Goal: Find specific page/section: Find specific page/section

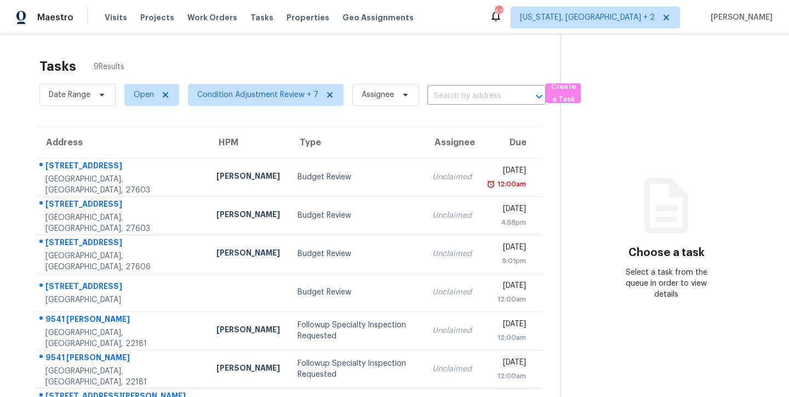
click at [327, 55] on div "Tasks 9 Results" at bounding box center [299, 66] width 521 height 28
click at [433, 7] on div "Maestro Visits Projects Work Orders Tasks Properties Geo Assignments 89 [US_STA…" at bounding box center [394, 17] width 789 height 35
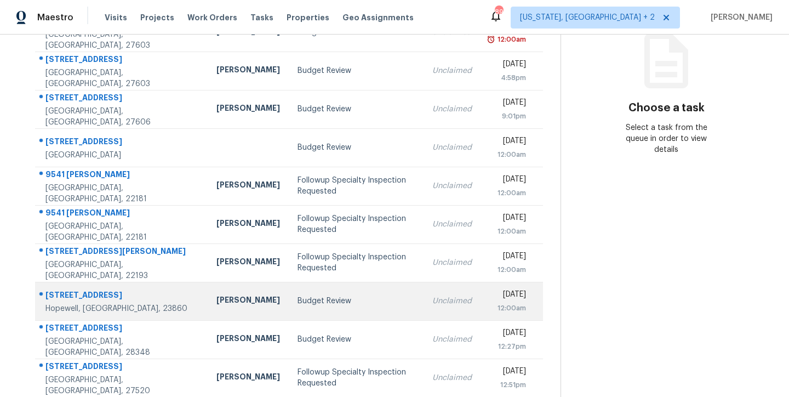
scroll to position [182, 0]
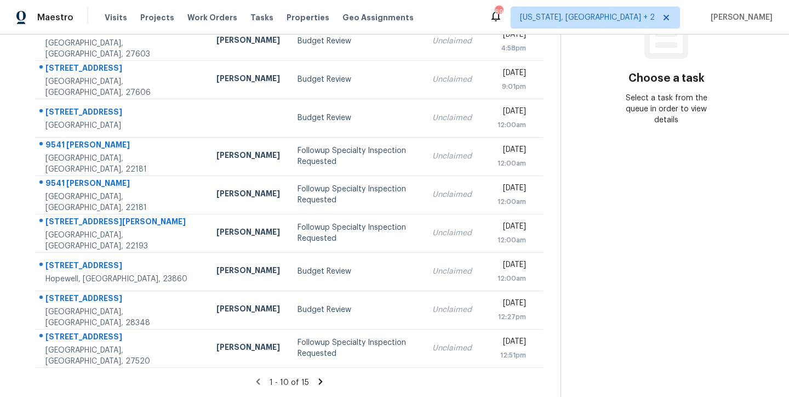
click at [316, 376] on icon at bounding box center [321, 381] width 10 height 10
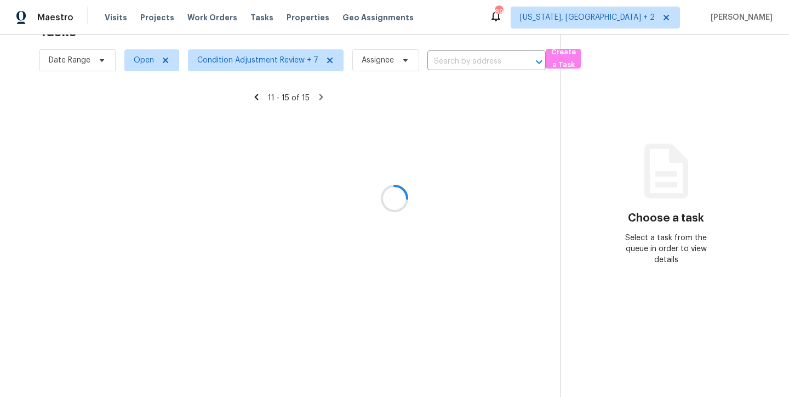
scroll to position [43, 0]
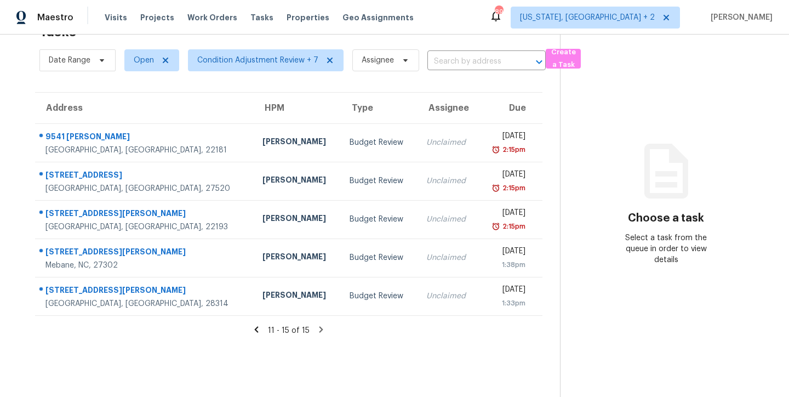
click at [252, 324] on icon at bounding box center [257, 329] width 10 height 10
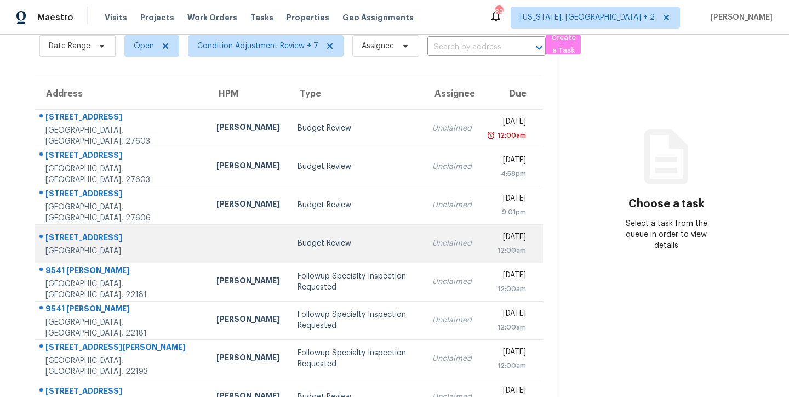
scroll to position [182, 0]
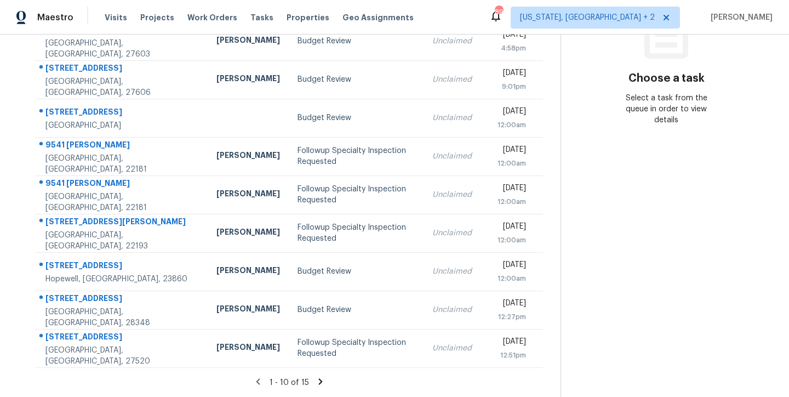
click at [318, 378] on icon at bounding box center [320, 381] width 4 height 6
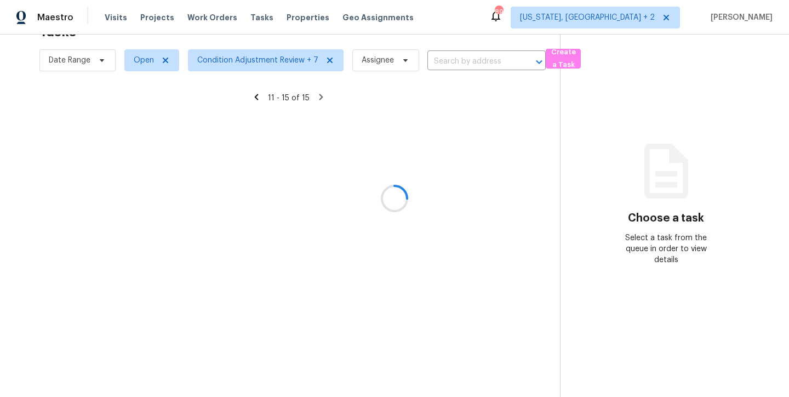
scroll to position [43, 0]
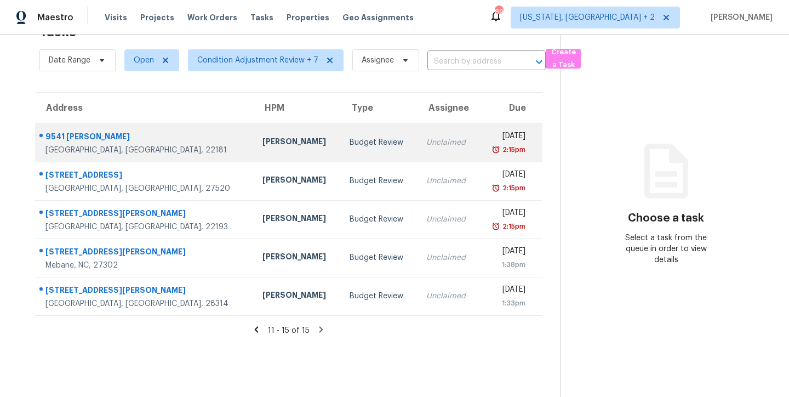
click at [254, 141] on td "Nicolas Campuzano" at bounding box center [297, 142] width 87 height 38
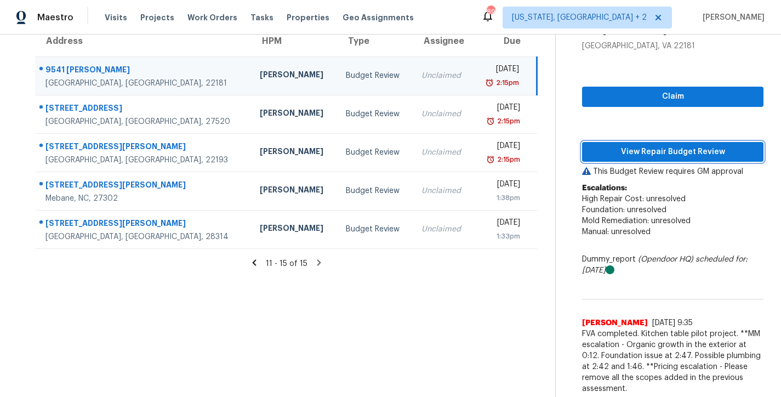
click at [671, 156] on span "View Repair Budget Review" at bounding box center [673, 152] width 164 height 14
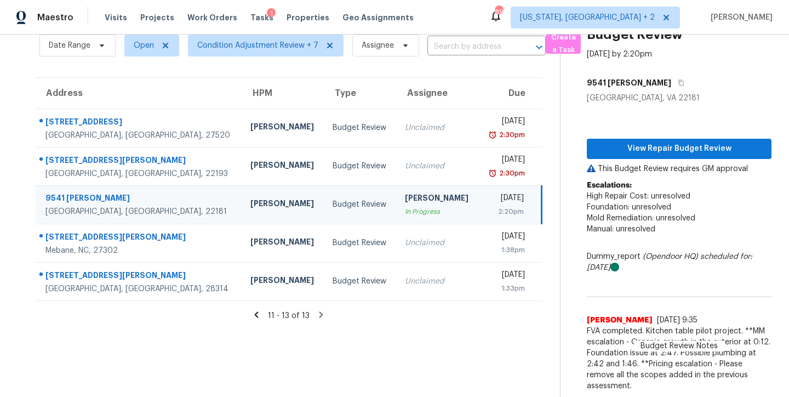
scroll to position [47, 0]
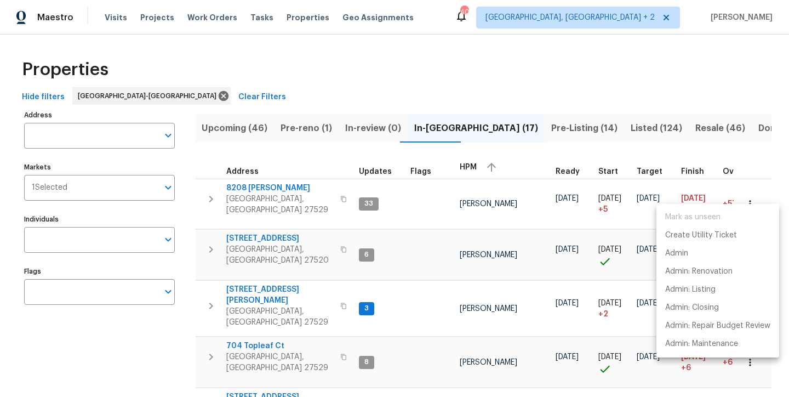
scroll to position [268, 0]
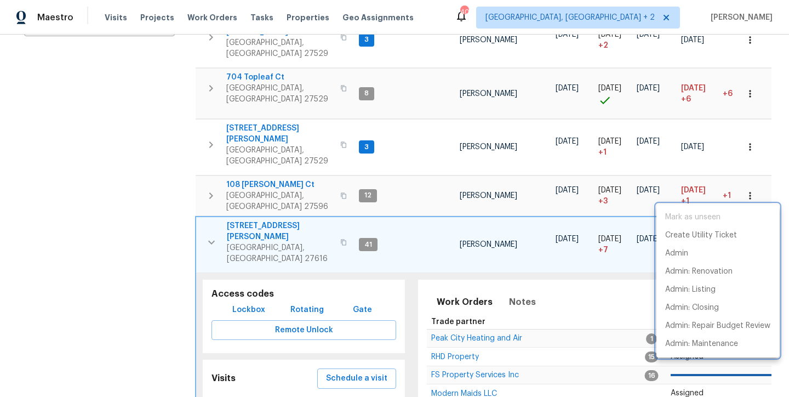
click at [209, 187] on div at bounding box center [394, 198] width 789 height 397
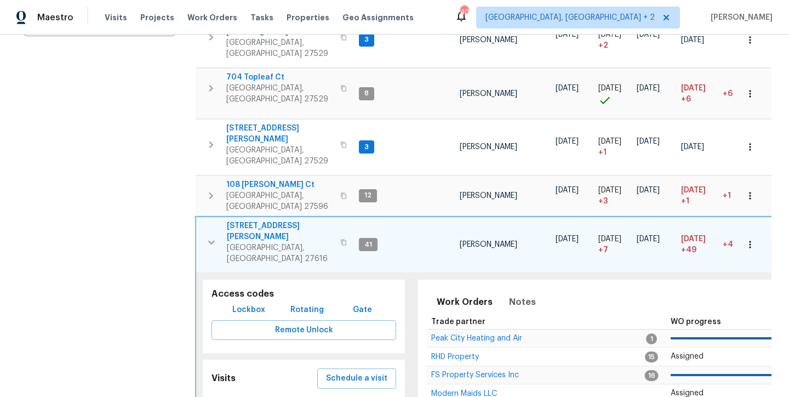
click at [210, 236] on icon "button" at bounding box center [211, 242] width 13 height 13
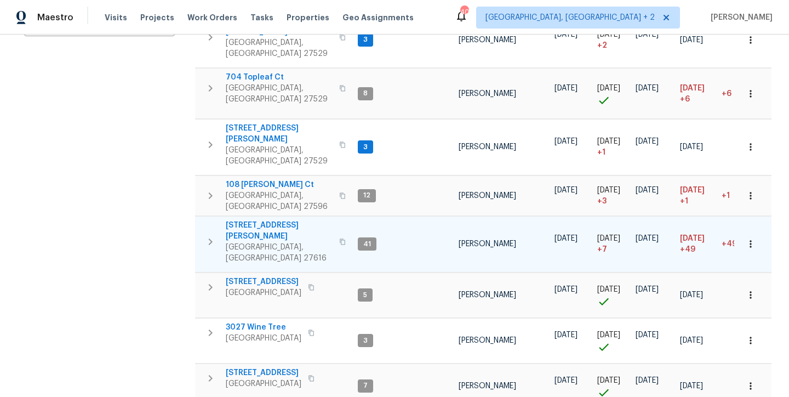
scroll to position [0, 0]
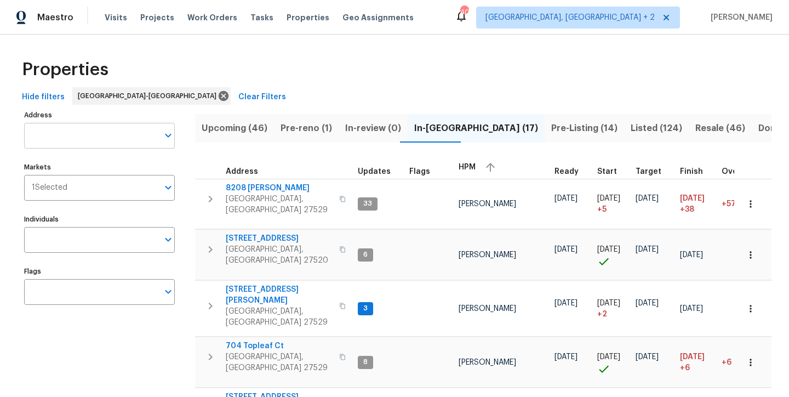
click at [79, 136] on input "Address" at bounding box center [91, 136] width 134 height 26
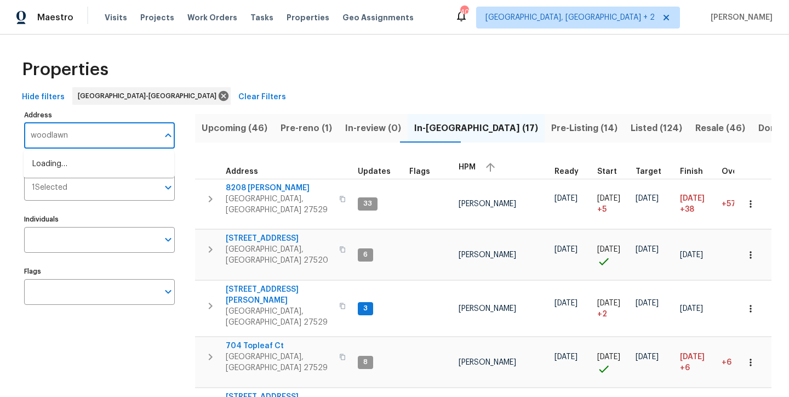
type input "woodlawn"
click at [100, 227] on li "4425 Woodlawn Dr Raleigh NC 27616" at bounding box center [99, 218] width 151 height 18
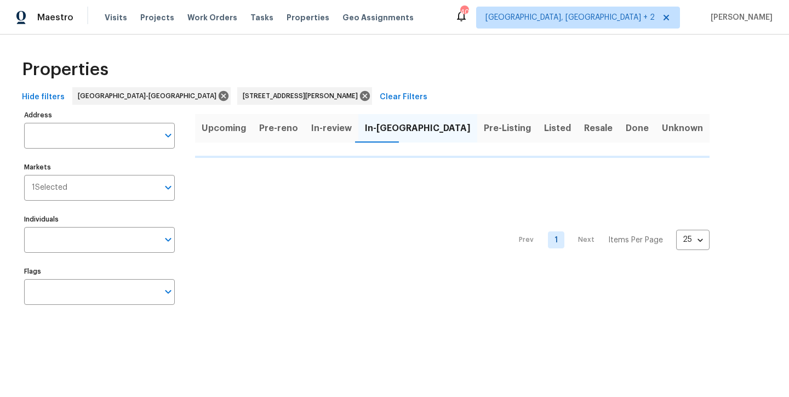
type input "4425 Woodlawn Dr Raleigh NC 27616"
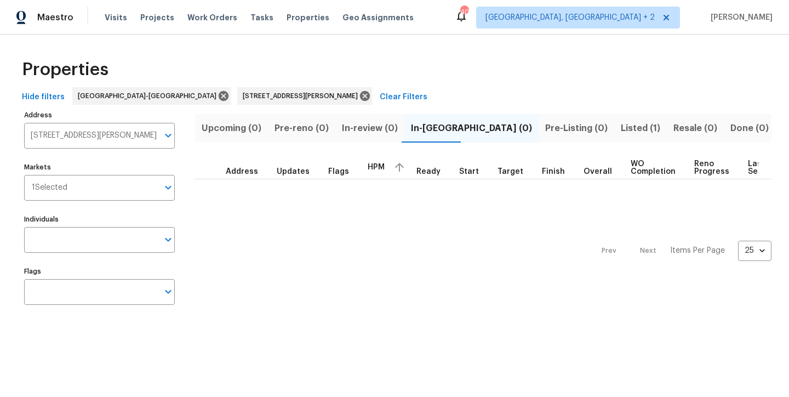
click at [621, 123] on span "Listed (1)" at bounding box center [640, 128] width 39 height 15
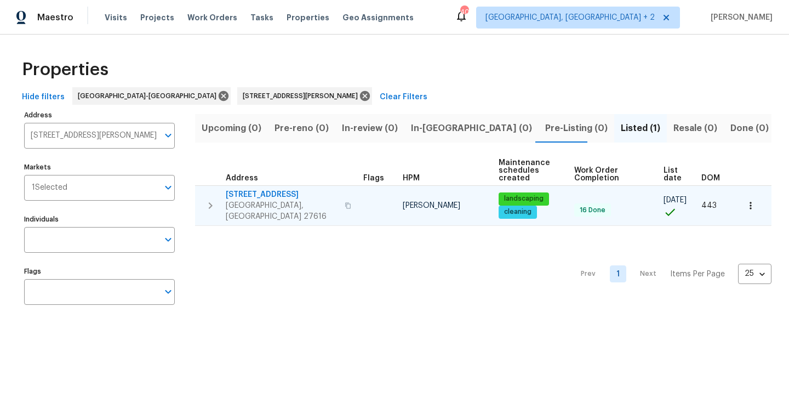
click at [210, 199] on icon "button" at bounding box center [210, 205] width 13 height 13
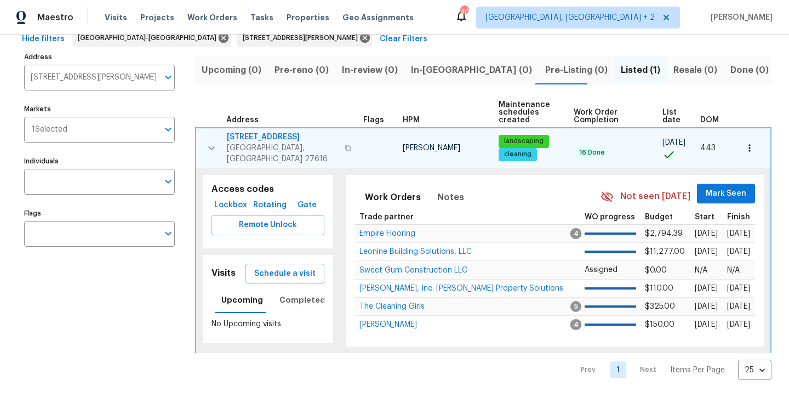
scroll to position [58, 0]
click at [263, 137] on span "4425 Woodlawn Dr" at bounding box center [282, 137] width 111 height 11
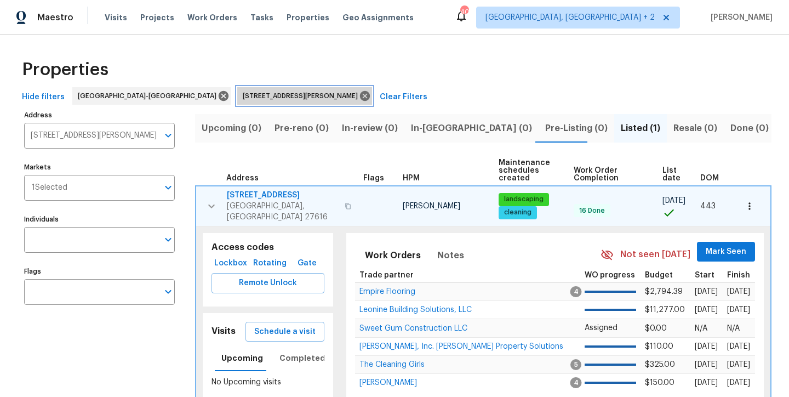
click at [359, 96] on icon at bounding box center [365, 96] width 12 height 12
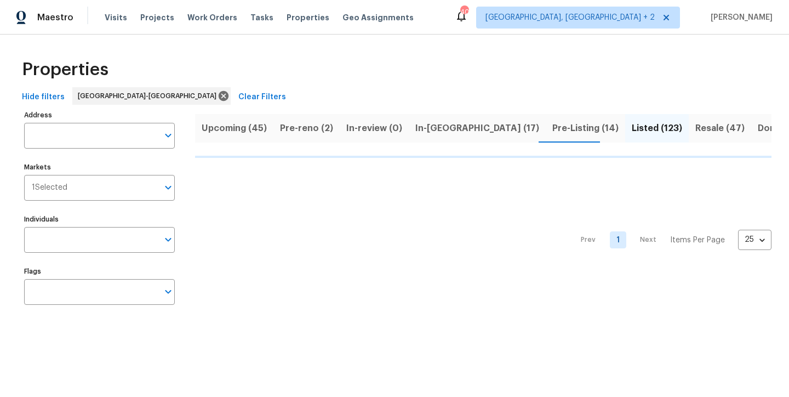
click at [442, 23] on div "Maestro Visits Projects Work Orders Tasks Properties Geo Assignments 40 Charles…" at bounding box center [394, 17] width 789 height 35
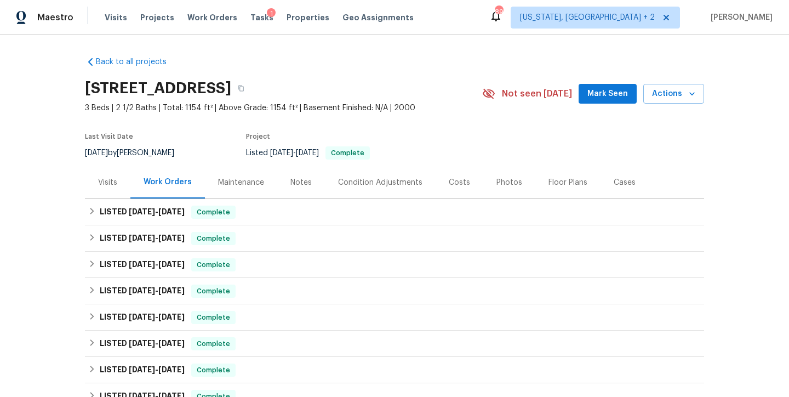
scroll to position [214, 0]
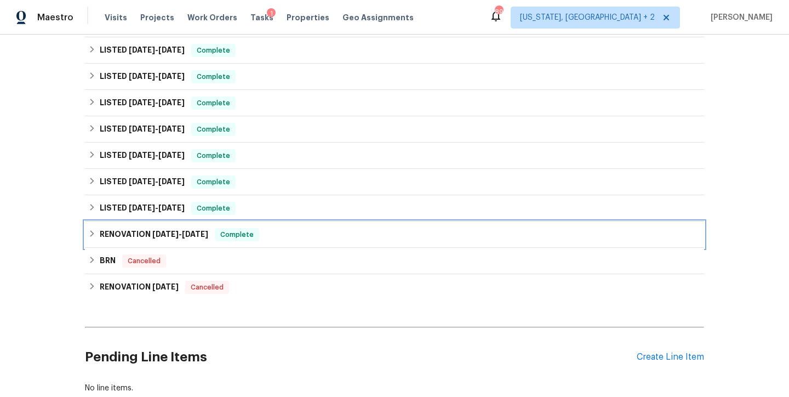
click at [89, 230] on icon at bounding box center [92, 234] width 8 height 8
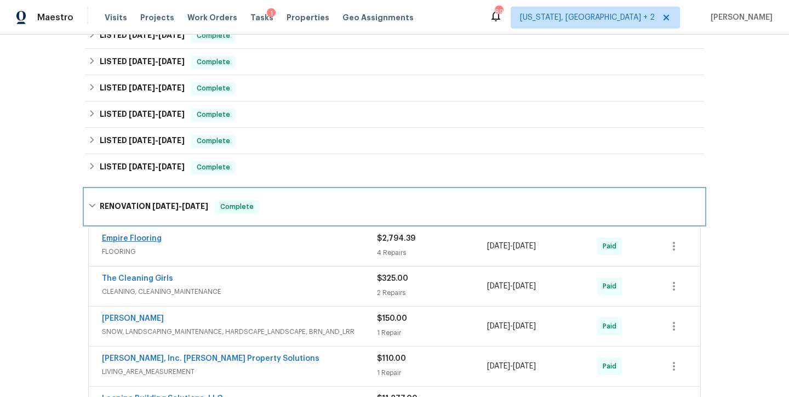
scroll to position [312, 0]
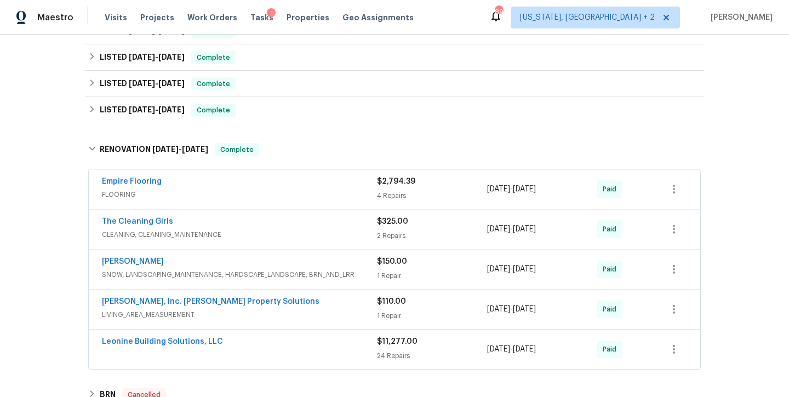
click at [265, 348] on div "Leonine Building Solutions, LLC" at bounding box center [239, 342] width 275 height 13
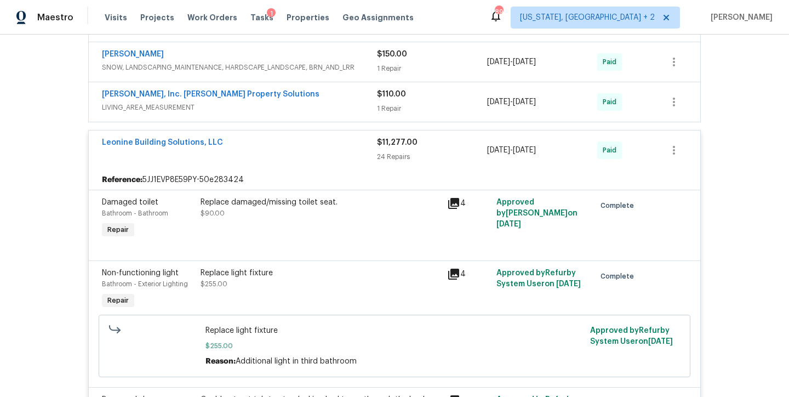
scroll to position [0, 0]
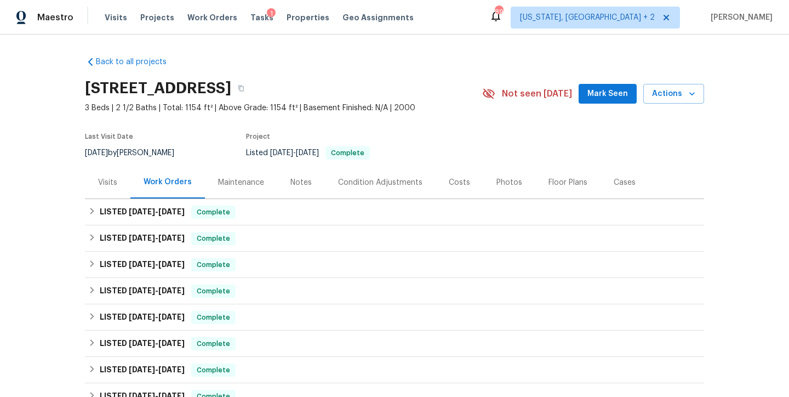
click at [105, 192] on div "Visits" at bounding box center [107, 182] width 45 height 32
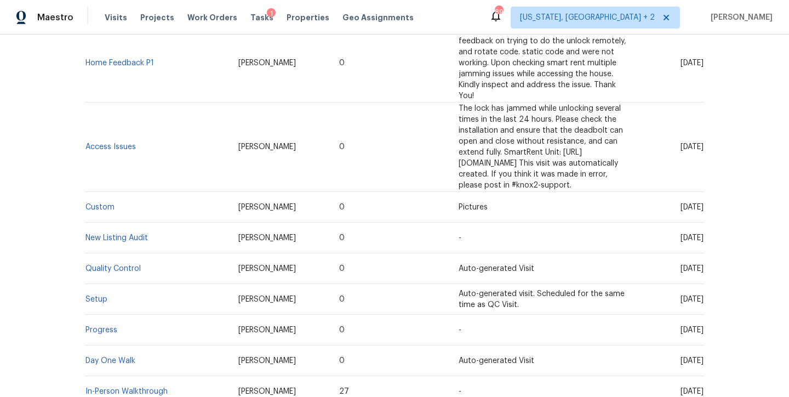
scroll to position [844, 0]
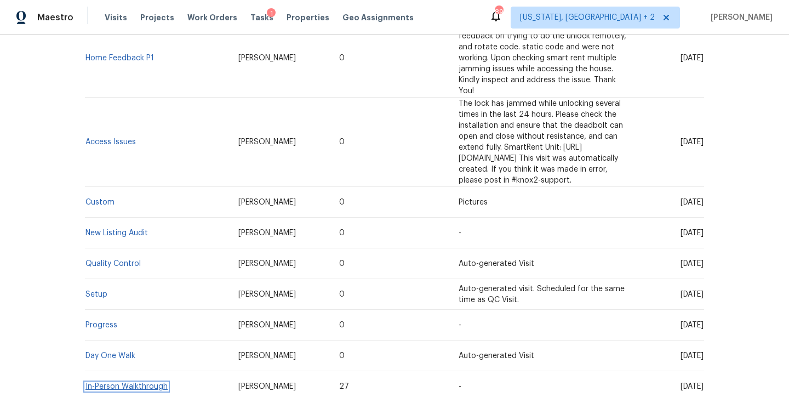
click at [133, 382] on link "In-Person Walkthrough" at bounding box center [126, 386] width 82 height 8
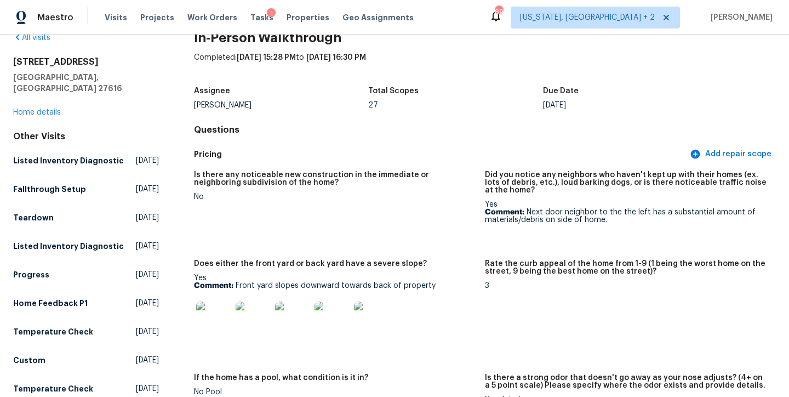
scroll to position [153, 0]
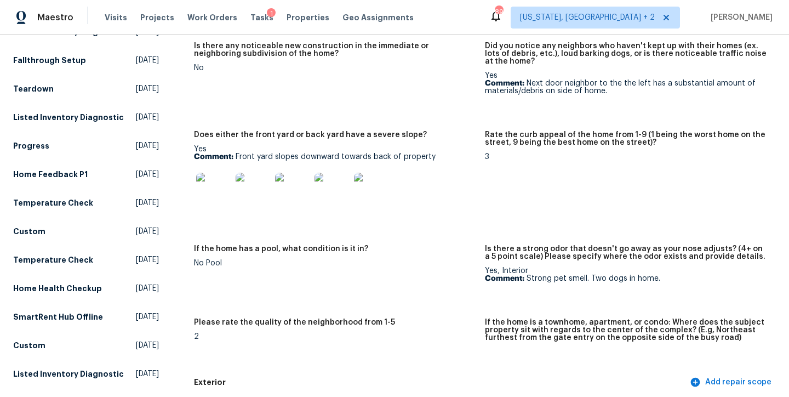
click at [211, 188] on img at bounding box center [213, 190] width 35 height 35
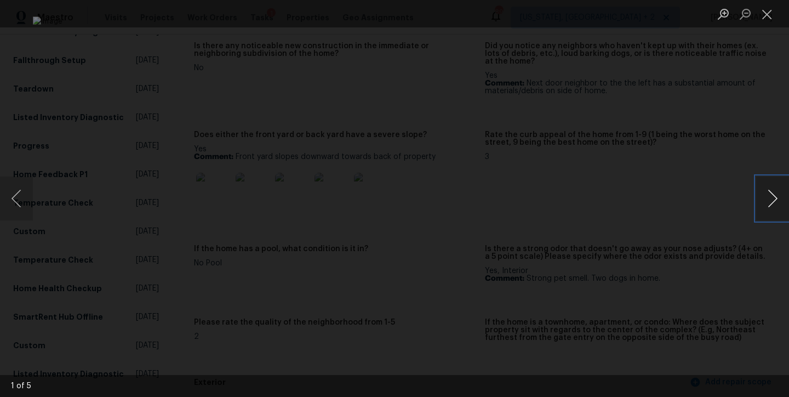
click at [763, 194] on button "Next image" at bounding box center [772, 198] width 33 height 44
click at [770, 18] on button "Close lightbox" at bounding box center [767, 13] width 22 height 19
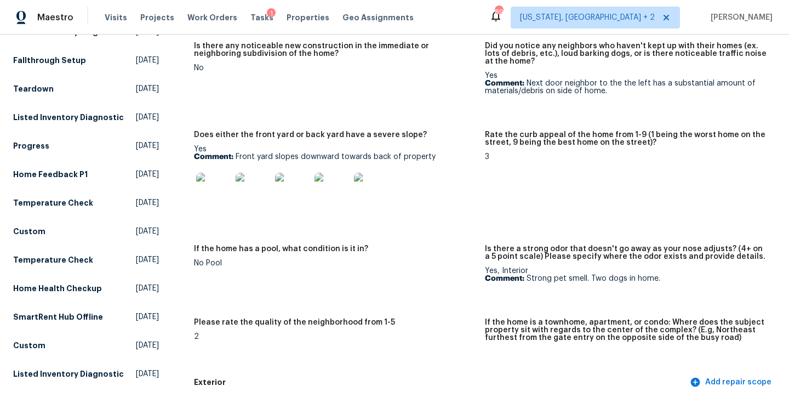
click at [333, 187] on img at bounding box center [332, 190] width 35 height 35
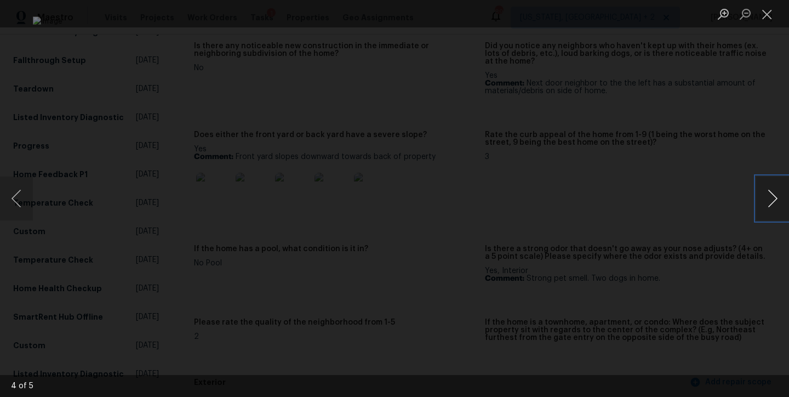
click at [775, 201] on button "Next image" at bounding box center [772, 198] width 33 height 44
click at [768, 202] on button "Next image" at bounding box center [772, 198] width 33 height 44
click at [777, 18] on button "Close lightbox" at bounding box center [767, 13] width 22 height 19
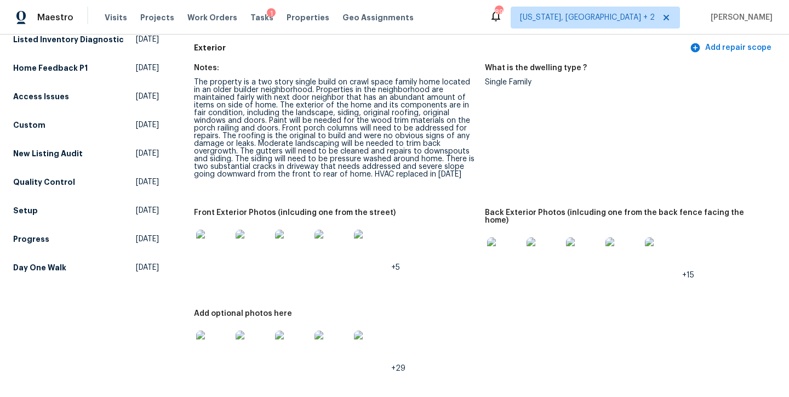
scroll to position [601, 0]
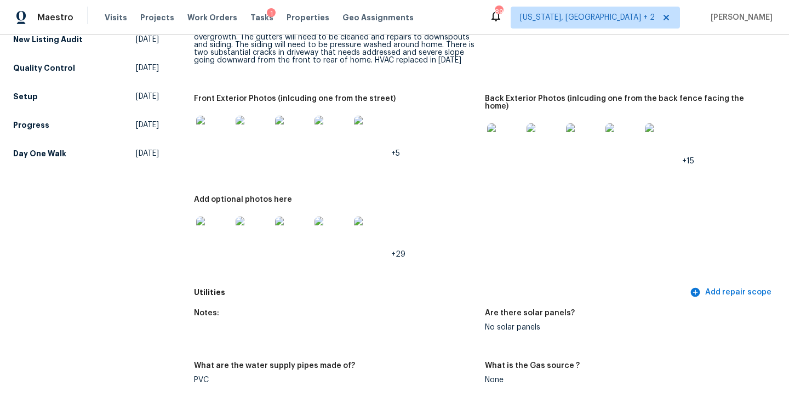
click at [210, 133] on img at bounding box center [213, 133] width 35 height 35
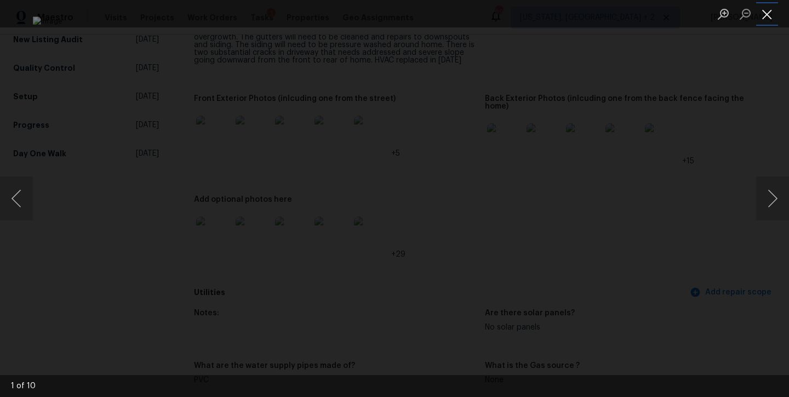
click at [768, 17] on button "Close lightbox" at bounding box center [767, 13] width 22 height 19
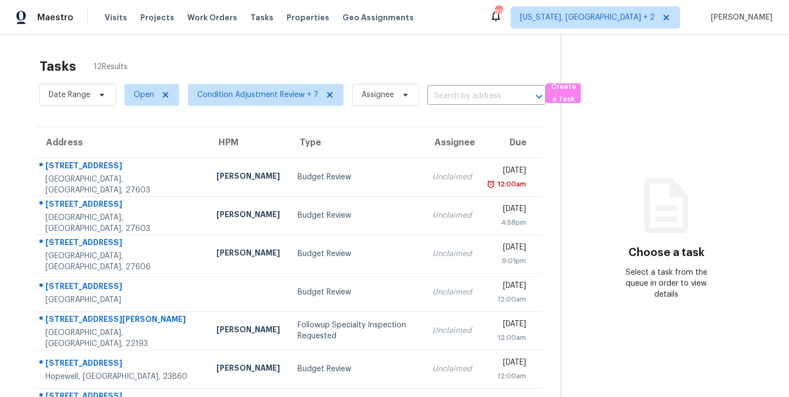
scroll to position [182, 0]
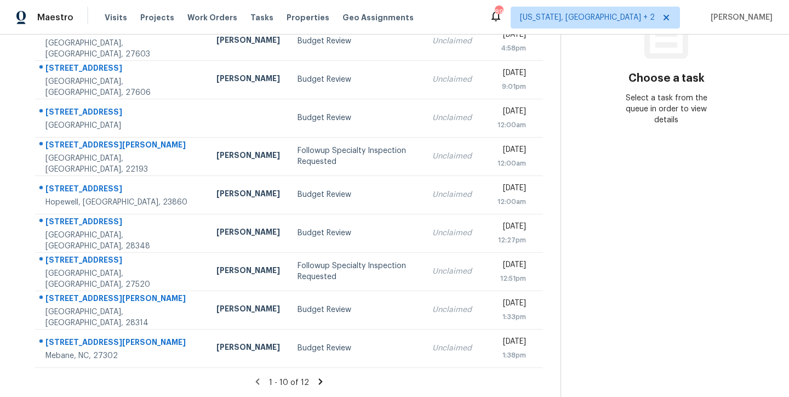
click at [316, 376] on icon at bounding box center [321, 381] width 10 height 10
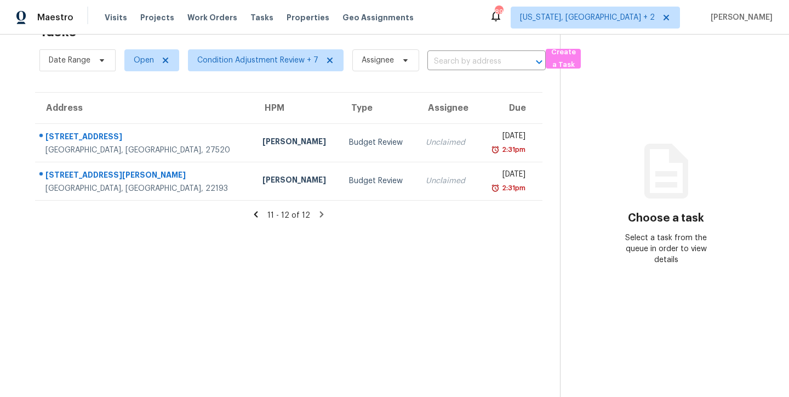
click at [255, 209] on icon at bounding box center [256, 214] width 10 height 10
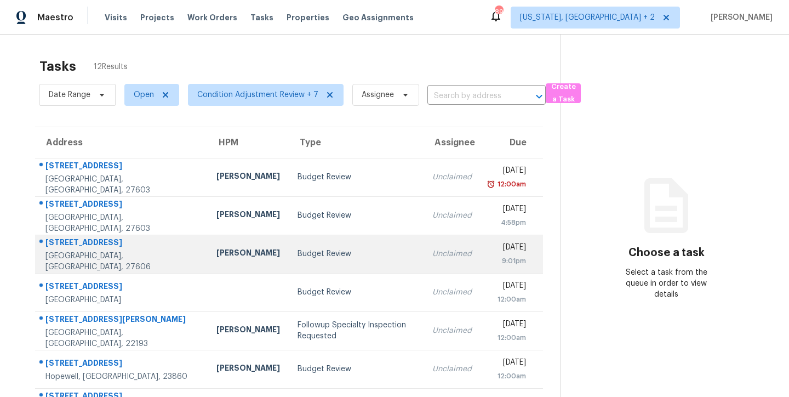
scroll to position [182, 0]
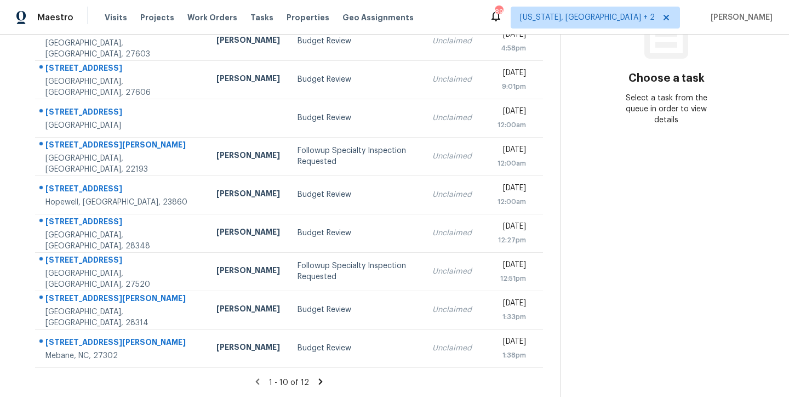
click at [317, 376] on icon at bounding box center [321, 381] width 10 height 10
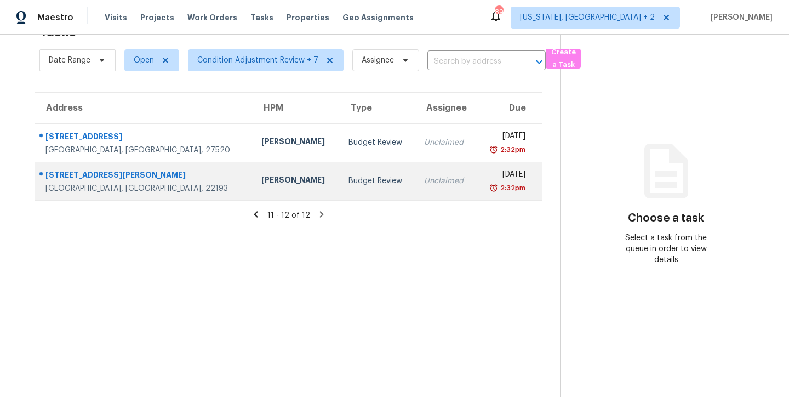
click at [123, 183] on div "[GEOGRAPHIC_DATA], [GEOGRAPHIC_DATA], 22193" at bounding box center [144, 188] width 198 height 11
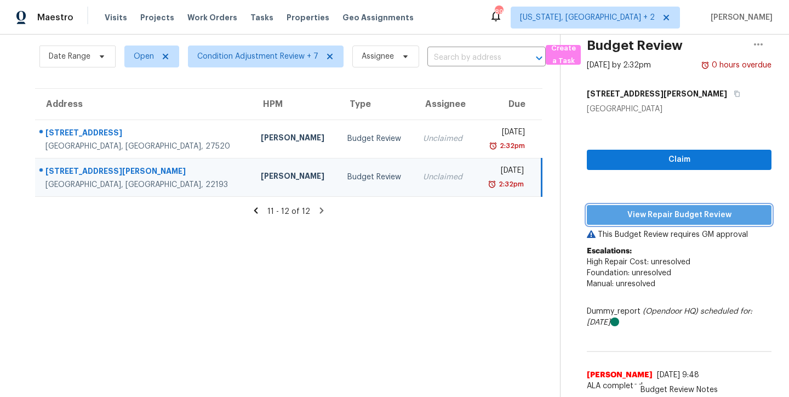
click at [705, 208] on span "View Repair Budget Review" at bounding box center [679, 215] width 167 height 14
